Goal: Find specific page/section: Find specific page/section

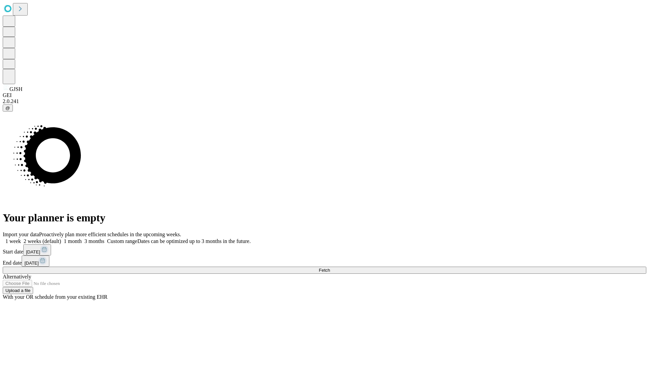
click at [330, 268] on span "Fetch" at bounding box center [324, 270] width 11 height 5
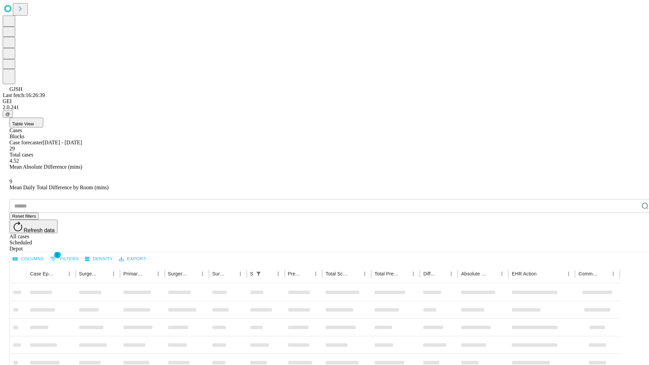
click at [632, 246] on div "Depot" at bounding box center [331, 249] width 644 height 6
